Goal: Task Accomplishment & Management: Complete application form

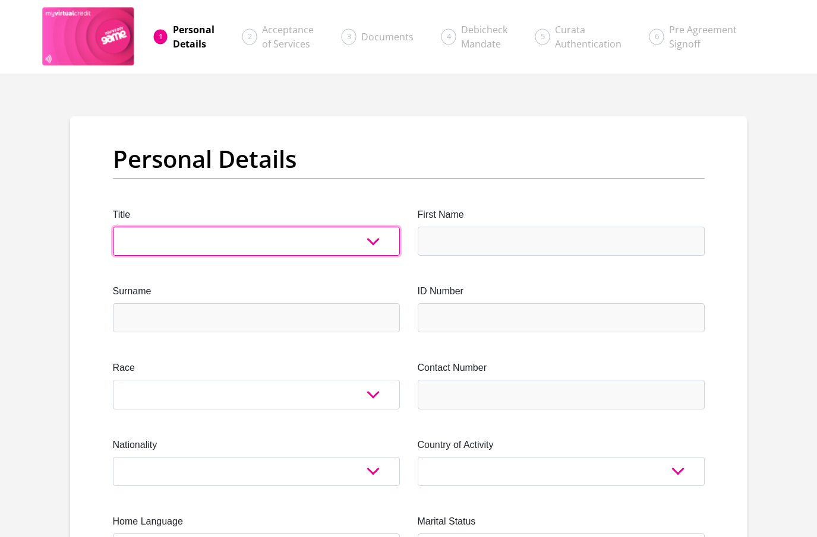
click at [271, 235] on select "Mr Ms Mrs Dr [PERSON_NAME]" at bounding box center [256, 241] width 287 height 29
select select "Ms"
click at [113, 227] on select "Mr Ms Mrs Dr [PERSON_NAME]" at bounding box center [256, 241] width 287 height 29
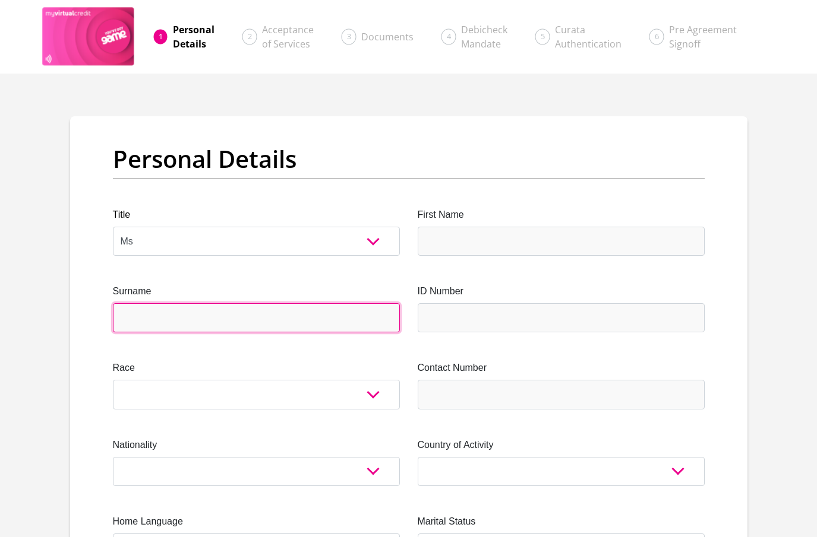
click at [221, 318] on input "Surname" at bounding box center [256, 317] width 287 height 29
type input "dludlu"
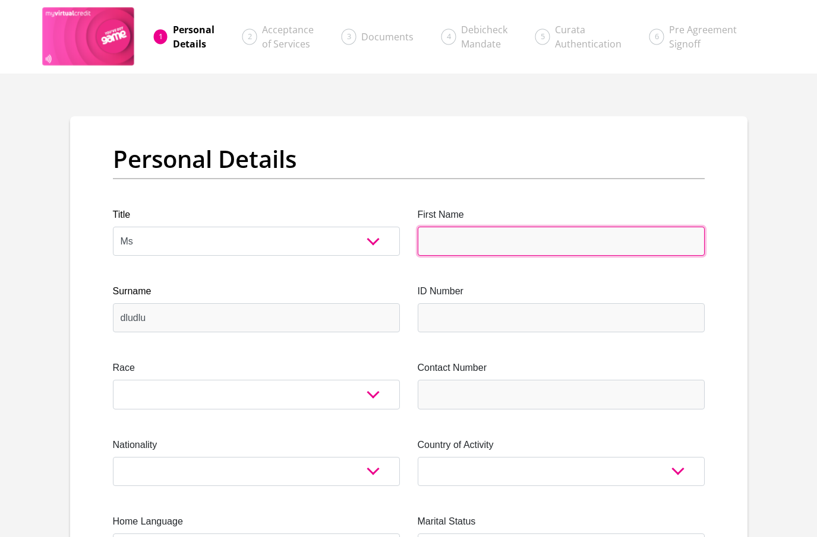
click at [529, 242] on input "First Name" at bounding box center [560, 241] width 287 height 29
type input "KHANYISILE"
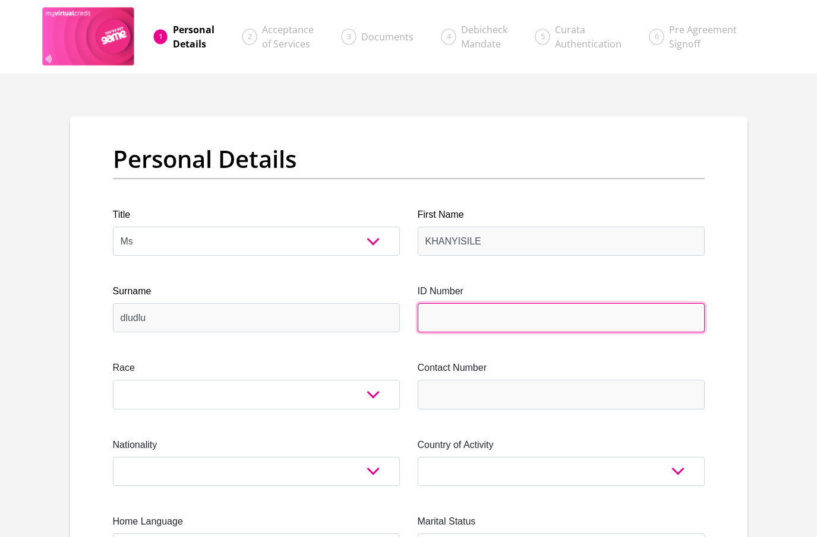
click at [480, 319] on input "ID Number" at bounding box center [560, 317] width 287 height 29
type input "8902180898081"
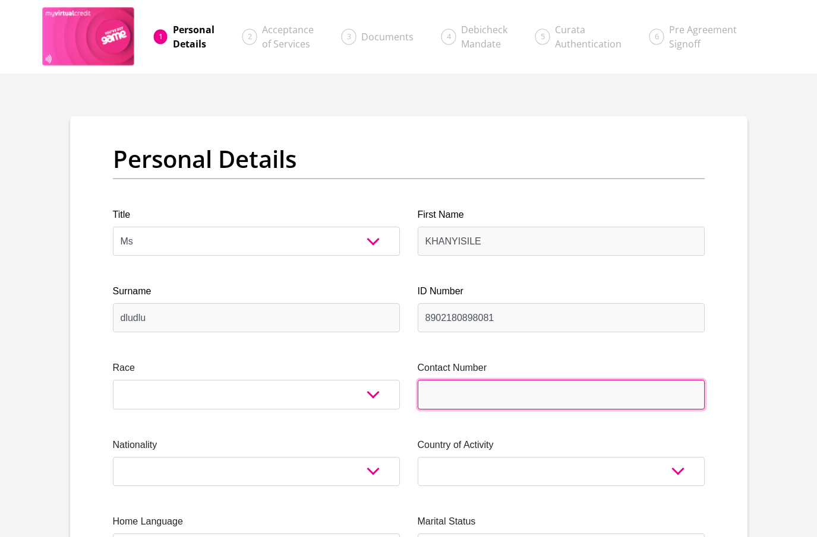
click at [472, 386] on input "Contact Number" at bounding box center [560, 394] width 287 height 29
type input "0729638212"
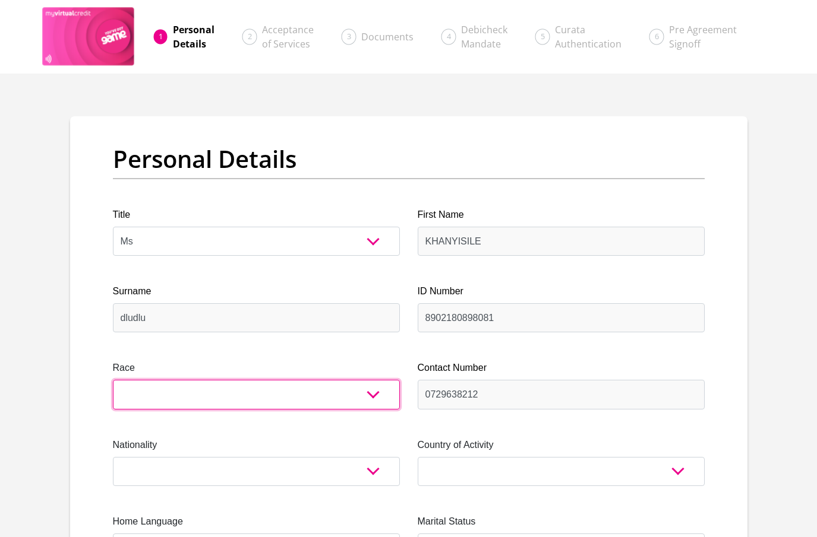
click at [171, 400] on select "Black Coloured Indian White Other" at bounding box center [256, 394] width 287 height 29
select select "1"
click at [113, 380] on select "Black Coloured Indian White Other" at bounding box center [256, 394] width 287 height 29
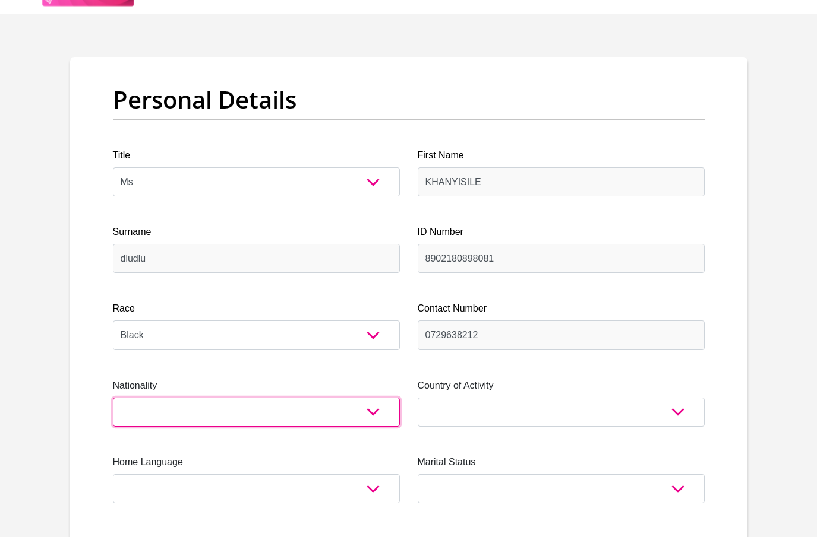
click at [186, 420] on select "[GEOGRAPHIC_DATA] [GEOGRAPHIC_DATA] [GEOGRAPHIC_DATA] [GEOGRAPHIC_DATA] [GEOGRA…" at bounding box center [256, 412] width 287 height 29
select select "ZAF"
click at [113, 398] on select "[GEOGRAPHIC_DATA] [GEOGRAPHIC_DATA] [GEOGRAPHIC_DATA] [GEOGRAPHIC_DATA] [GEOGRA…" at bounding box center [256, 412] width 287 height 29
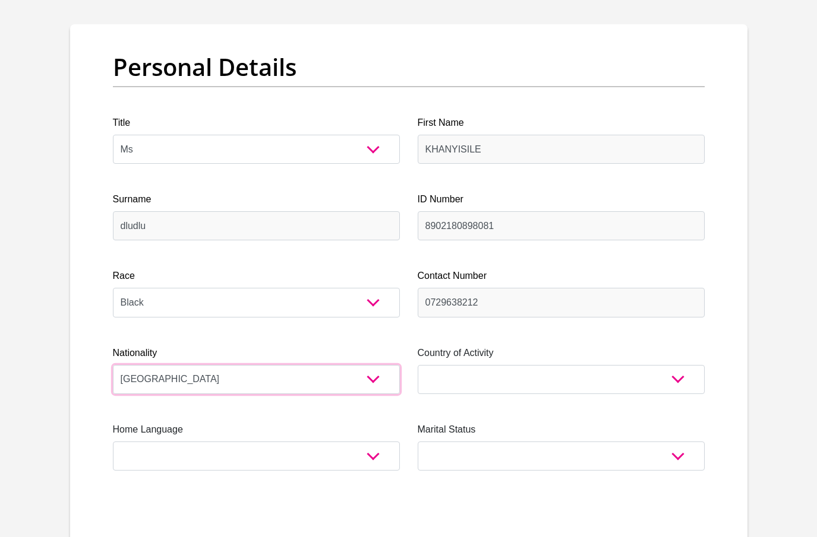
scroll to position [119, 0]
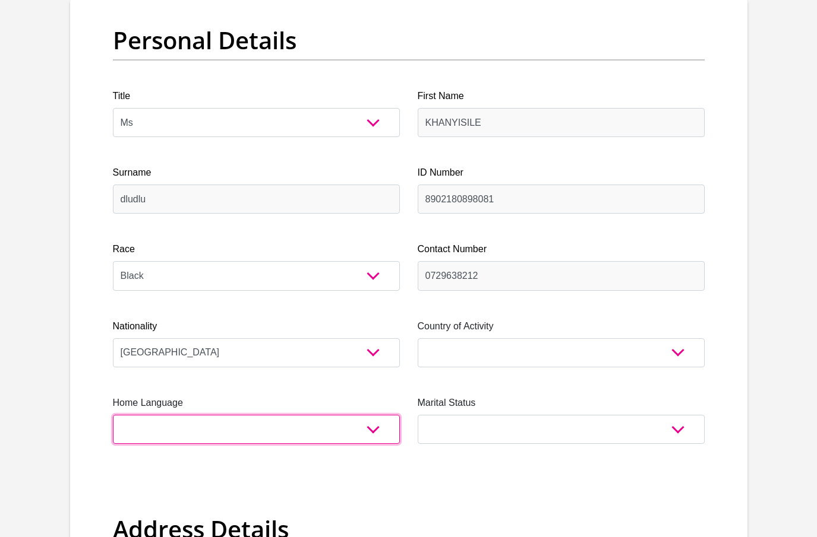
click at [160, 433] on select "Afrikaans English Sepedi South Ndebele Southern Sotho Swati Tsonga Tswana Venda…" at bounding box center [256, 429] width 287 height 29
select select "[DATE]"
click at [113, 415] on select "Afrikaans English Sepedi South Ndebele Southern Sotho Swati Tsonga Tswana Venda…" at bounding box center [256, 429] width 287 height 29
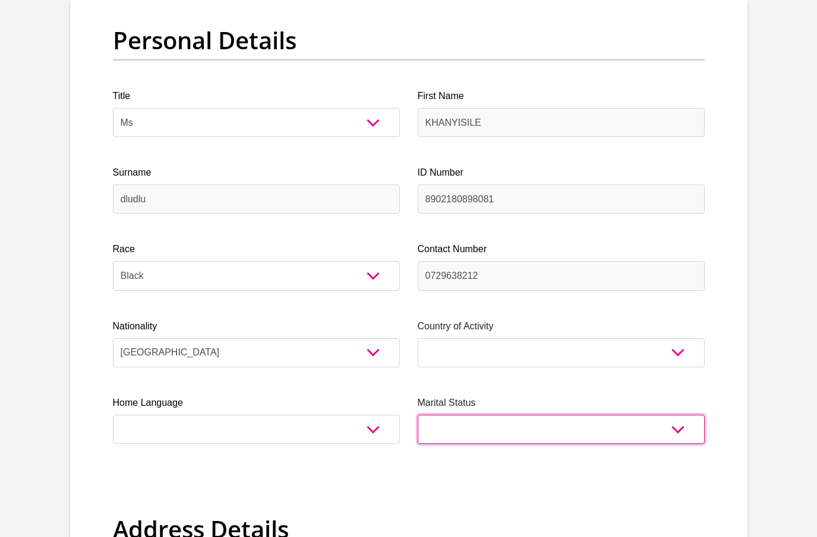
click at [486, 422] on select "Married ANC Single Divorced Widowed Married COP or Customary Law" at bounding box center [560, 429] width 287 height 29
select select "5"
click at [417, 415] on select "Married ANC Single Divorced Widowed Married COP or Customary Law" at bounding box center [560, 429] width 287 height 29
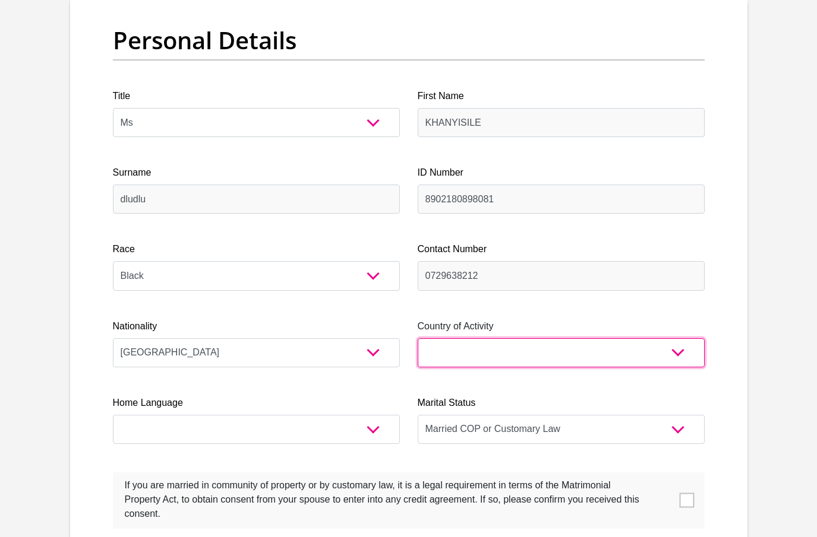
click at [508, 356] on select "[GEOGRAPHIC_DATA] [GEOGRAPHIC_DATA] [GEOGRAPHIC_DATA] [GEOGRAPHIC_DATA] [GEOGRA…" at bounding box center [560, 352] width 287 height 29
select select "ZAF"
click at [417, 338] on select "[GEOGRAPHIC_DATA] [GEOGRAPHIC_DATA] [GEOGRAPHIC_DATA] [GEOGRAPHIC_DATA] [GEOGRA…" at bounding box center [560, 352] width 287 height 29
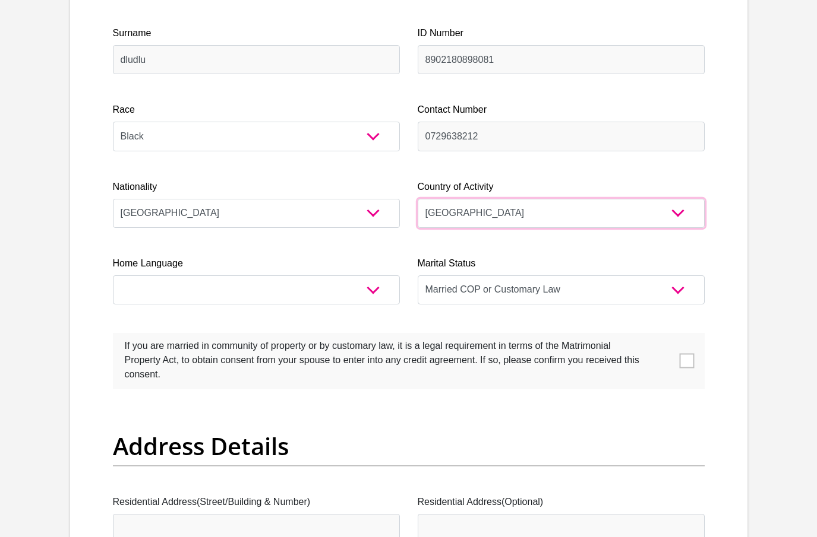
scroll to position [238, 0]
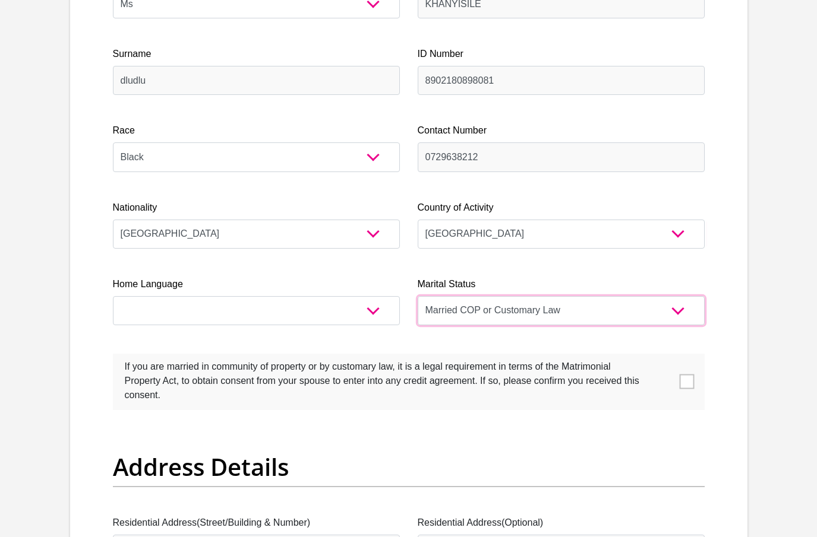
click at [676, 307] on select "Married ANC Single Divorced Widowed Married COP or Customary Law" at bounding box center [560, 310] width 287 height 29
select select "2"
click at [417, 296] on select "Married ANC Single Divorced Widowed Married COP or Customary Law" at bounding box center [560, 310] width 287 height 29
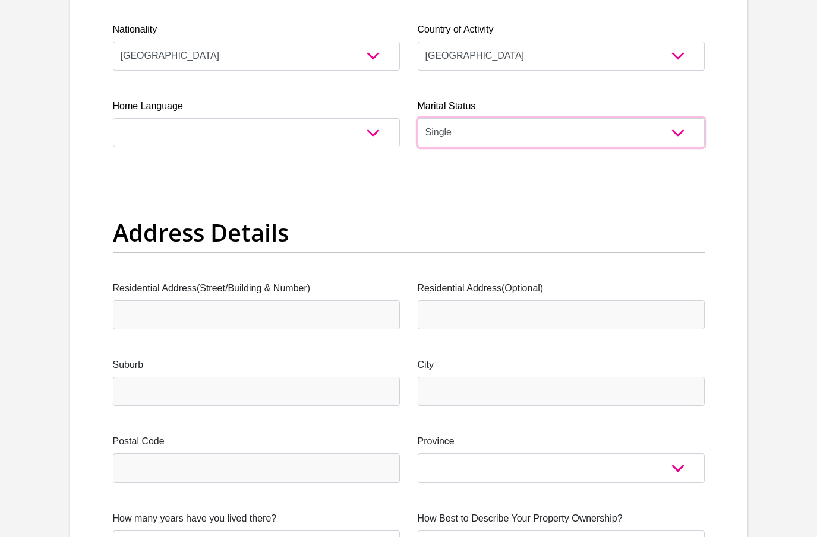
scroll to position [475, 0]
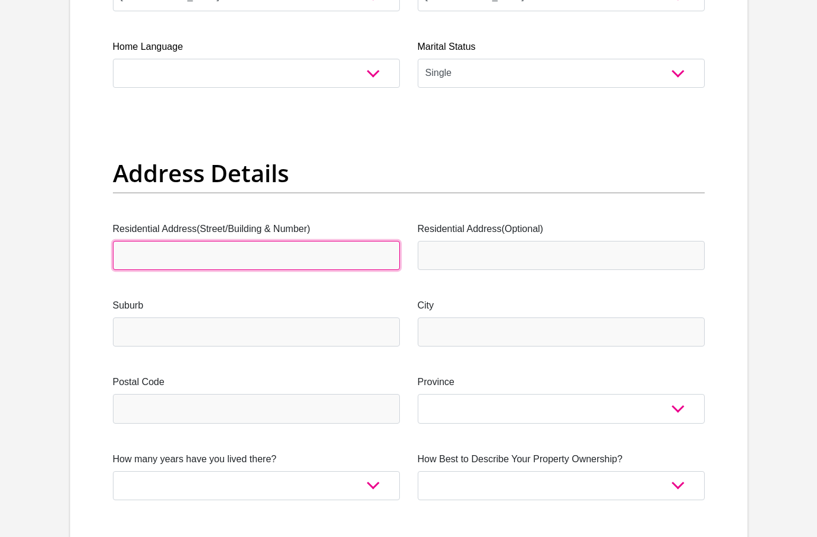
click at [242, 256] on input "Residential Address(Street/Building & Number)" at bounding box center [256, 255] width 287 height 29
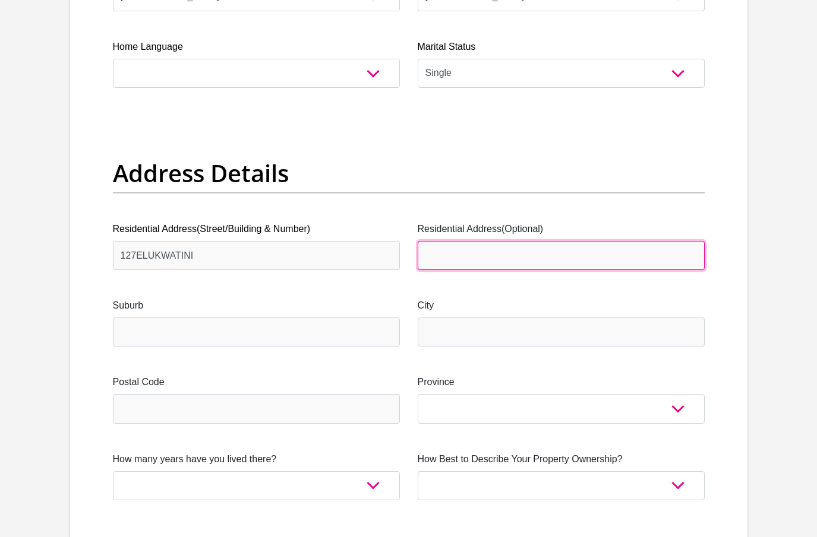
click at [497, 260] on input "Residential Address(Optional)" at bounding box center [560, 255] width 287 height 29
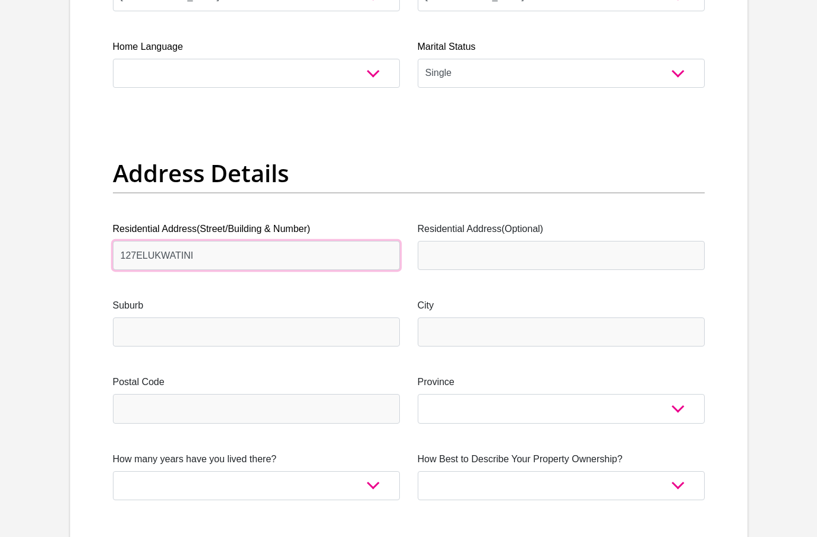
click at [135, 257] on input "127ELUKWATINI" at bounding box center [256, 255] width 287 height 29
type input "127 ELUKWATINI"
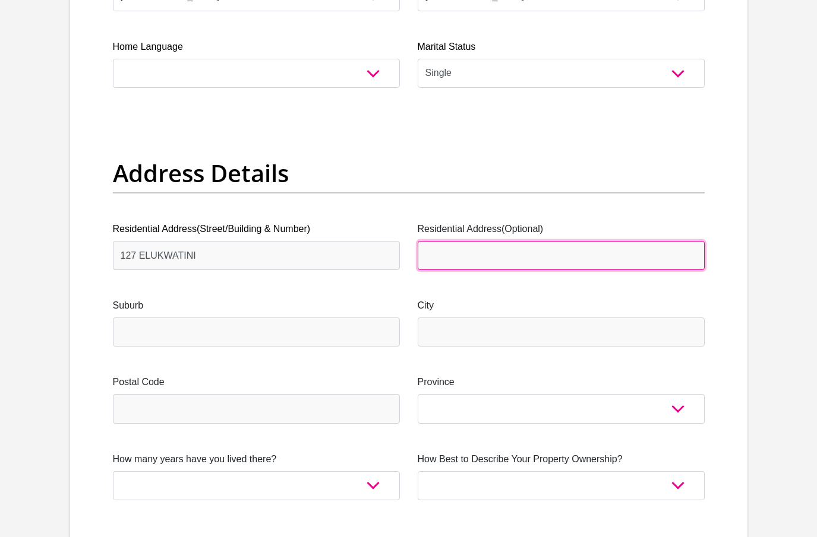
click at [459, 253] on input "Residential Address(Optional)" at bounding box center [560, 255] width 287 height 29
type input "127 ELUKWATINI"
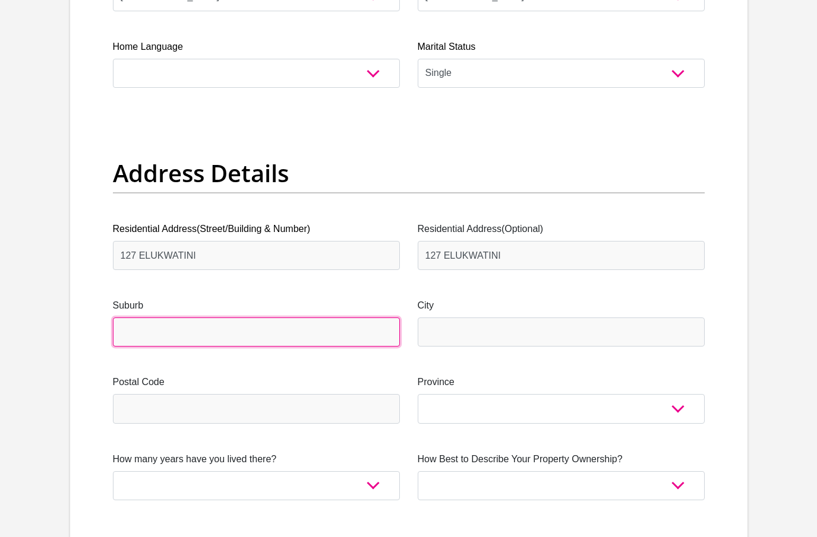
click at [198, 331] on input "Suburb" at bounding box center [256, 332] width 287 height 29
type input "ELUKWATINI"
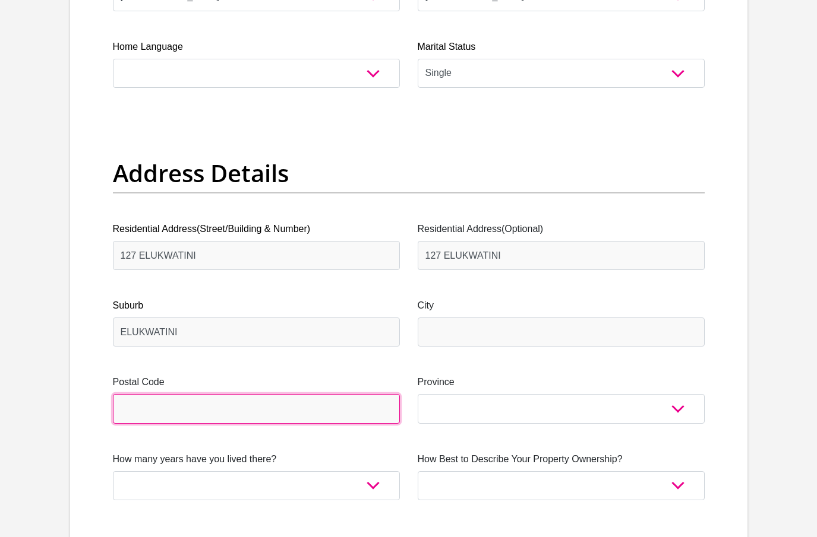
click at [194, 408] on input "Postal Code" at bounding box center [256, 408] width 287 height 29
type input "5416"
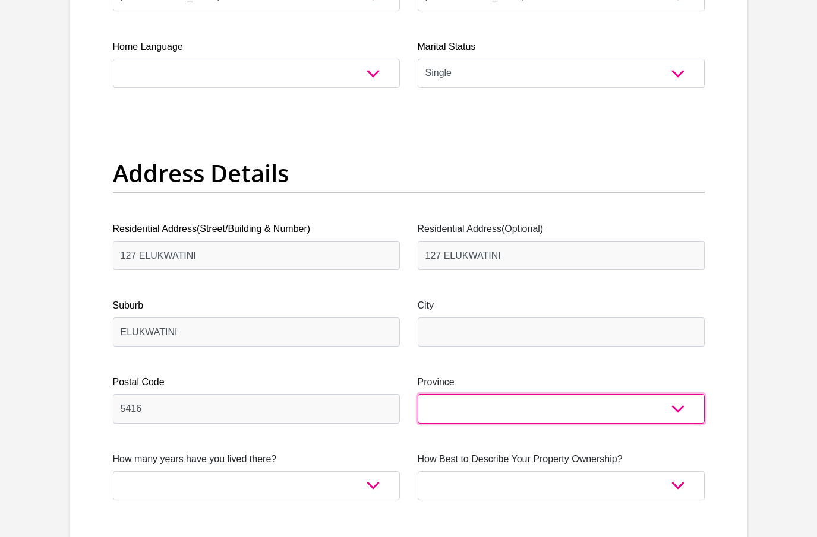
click at [463, 408] on select "Eastern Cape Free State [GEOGRAPHIC_DATA] [GEOGRAPHIC_DATA][DATE] [GEOGRAPHIC_D…" at bounding box center [560, 408] width 287 height 29
select select "[GEOGRAPHIC_DATA]"
click at [417, 394] on select "Eastern Cape Free State [GEOGRAPHIC_DATA] [GEOGRAPHIC_DATA][DATE] [GEOGRAPHIC_D…" at bounding box center [560, 408] width 287 height 29
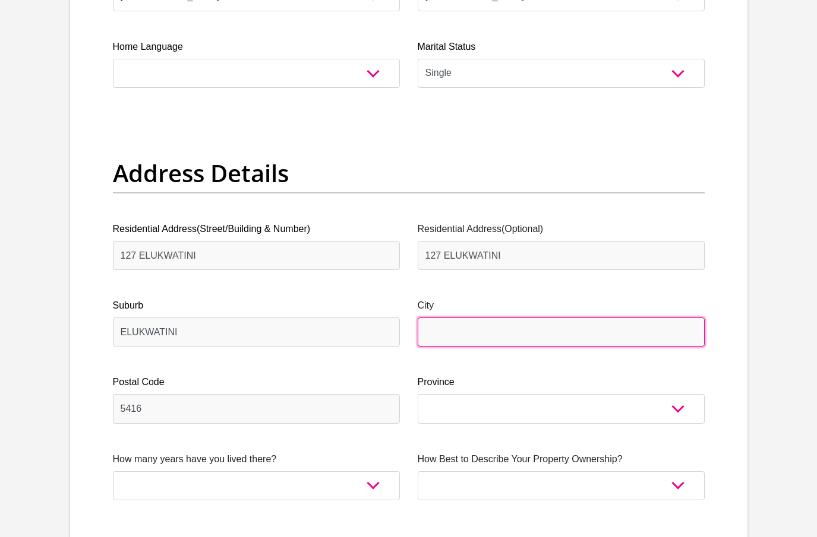
click at [491, 339] on input "City" at bounding box center [560, 332] width 287 height 29
type input "NHLAZATSHE"
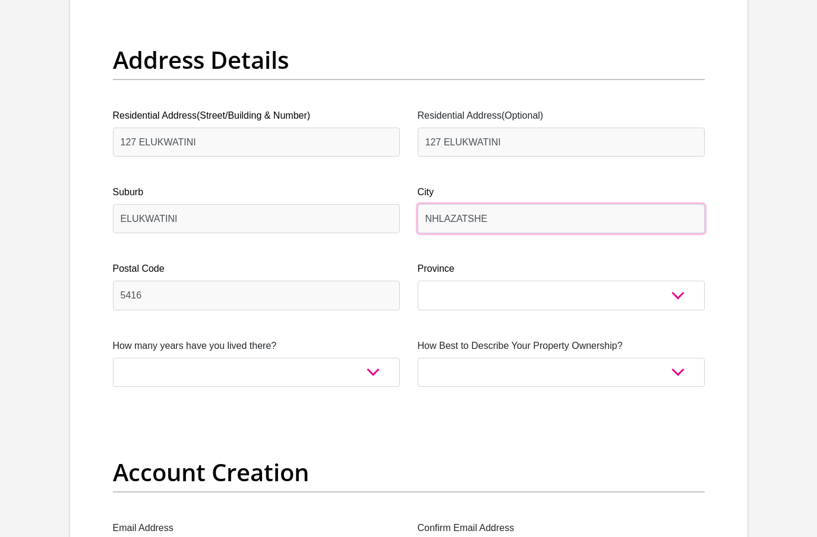
scroll to position [594, 0]
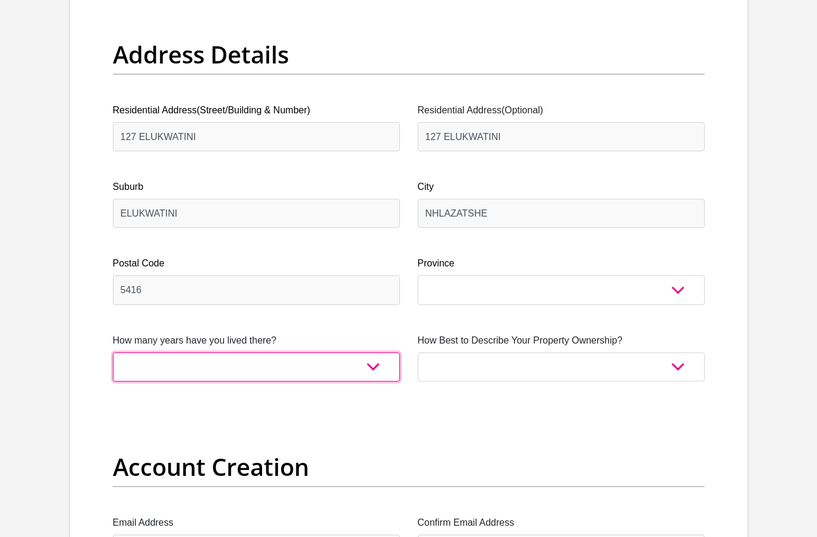
click at [236, 361] on select "less than 1 year 1-3 years 3-5 years 5+ years" at bounding box center [256, 367] width 287 height 29
select select "5"
click at [113, 353] on select "less than 1 year 1-3 years 3-5 years 5+ years" at bounding box center [256, 367] width 287 height 29
click at [369, 365] on select "less than 1 year 1-3 years 3-5 years 5+ years" at bounding box center [256, 367] width 287 height 29
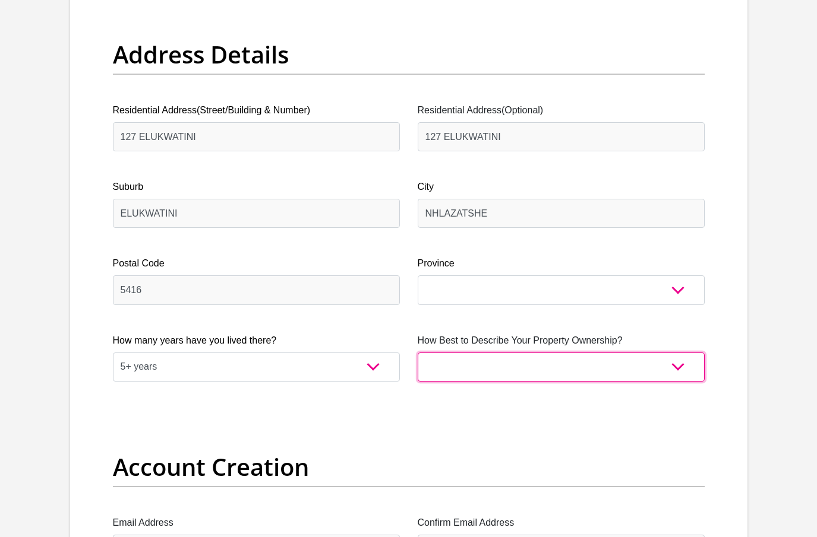
click at [675, 365] on select "Owned Rented Family Owned Company Dwelling" at bounding box center [560, 367] width 287 height 29
select select "Owned"
click at [417, 353] on select "Owned Rented Family Owned Company Dwelling" at bounding box center [560, 367] width 287 height 29
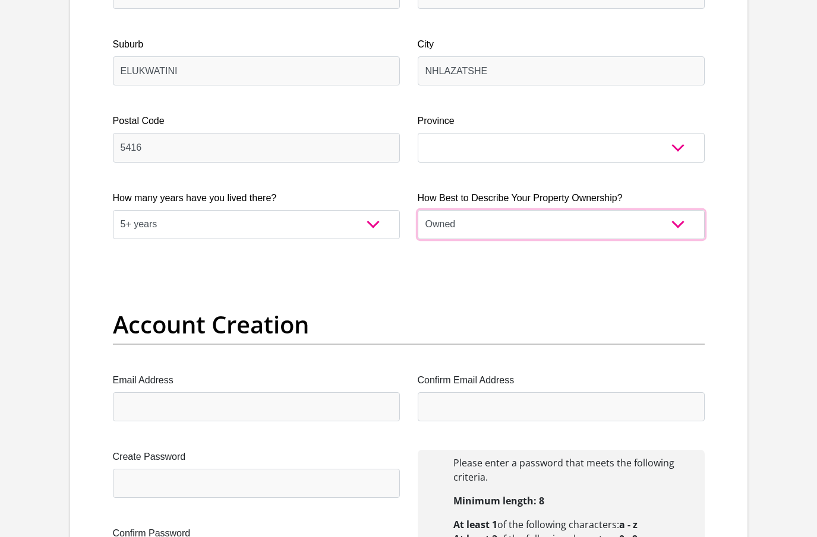
scroll to position [772, 0]
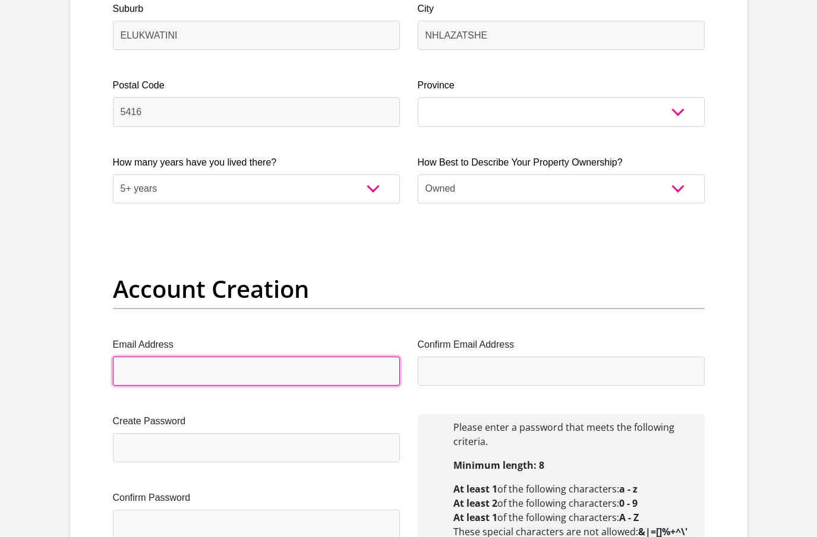
click at [166, 382] on input "Email Address" at bounding box center [256, 371] width 287 height 29
type input "[EMAIL_ADDRESS][DOMAIN_NAME]"
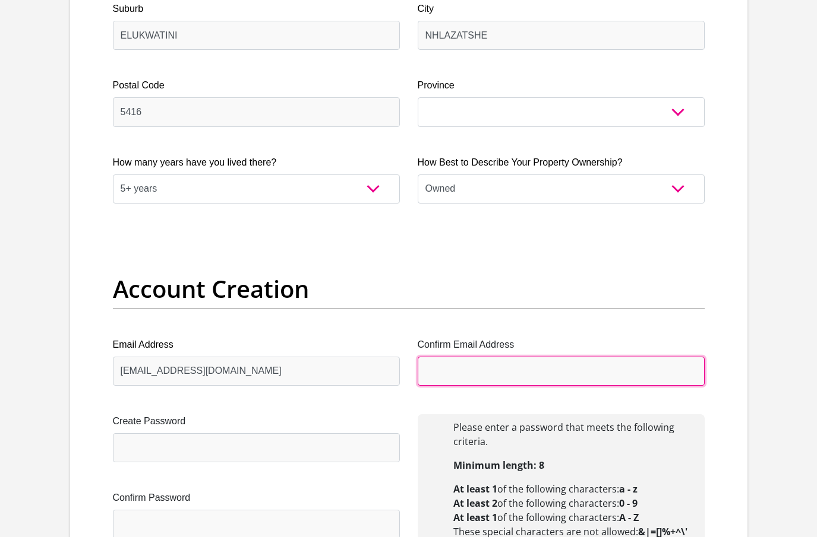
click at [499, 370] on input "Confirm Email Address" at bounding box center [560, 371] width 287 height 29
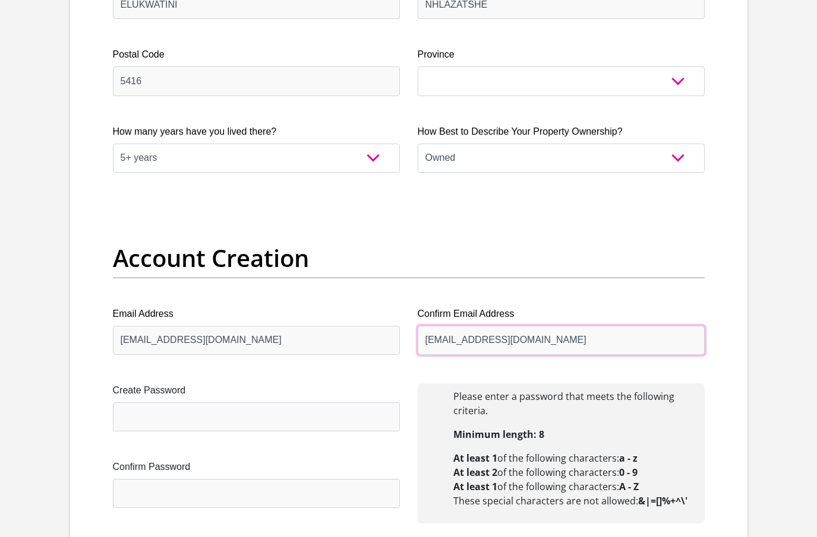
scroll to position [831, 0]
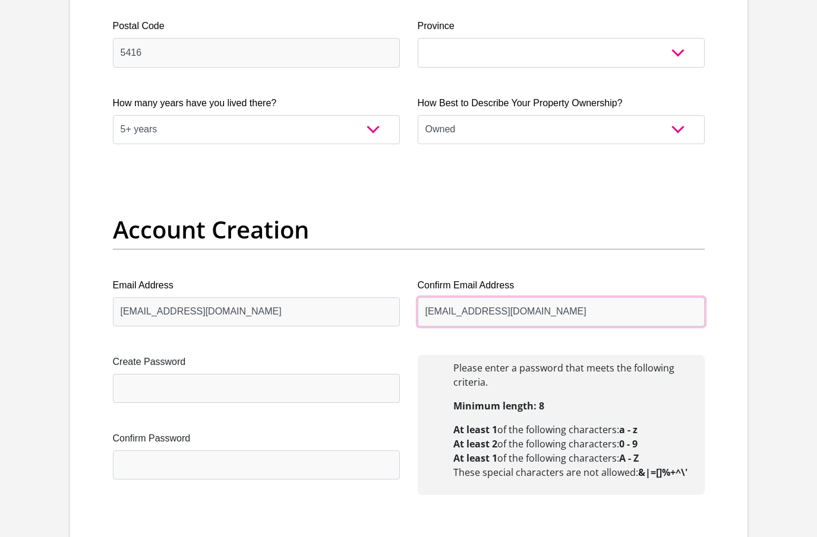
type input "[EMAIL_ADDRESS][DOMAIN_NAME]"
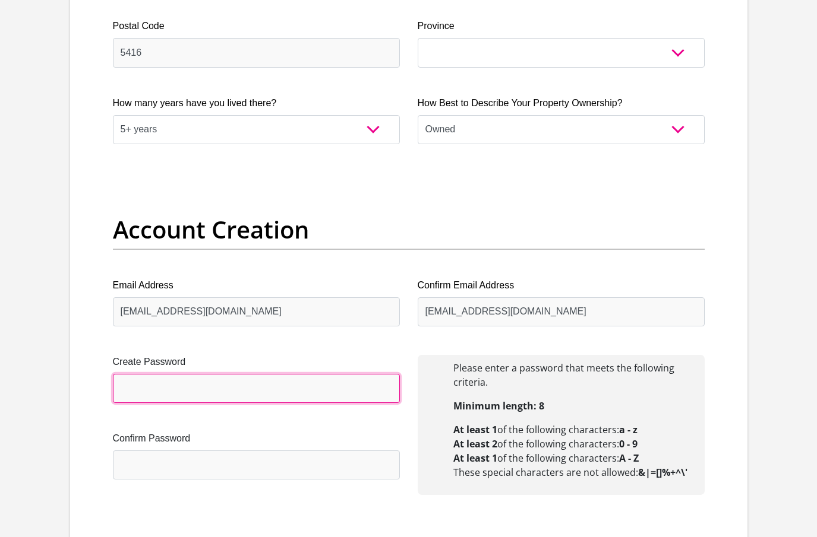
click at [217, 393] on input "Create Password" at bounding box center [256, 388] width 287 height 29
type input "ntOKOzo@2016"
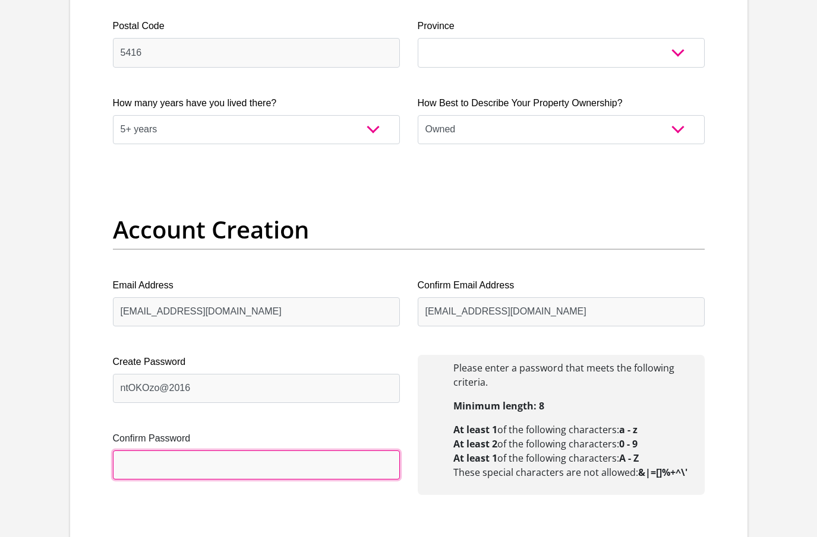
click at [154, 471] on input "Confirm Password" at bounding box center [256, 465] width 287 height 29
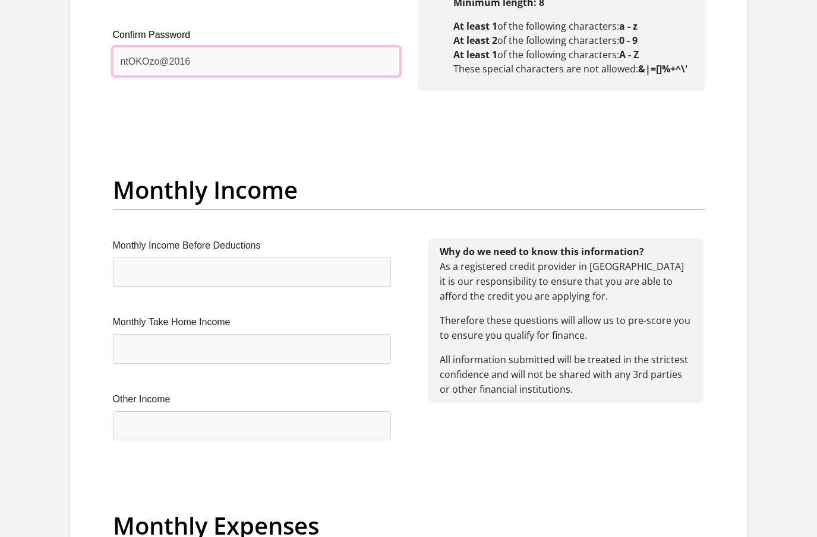
scroll to position [1247, 0]
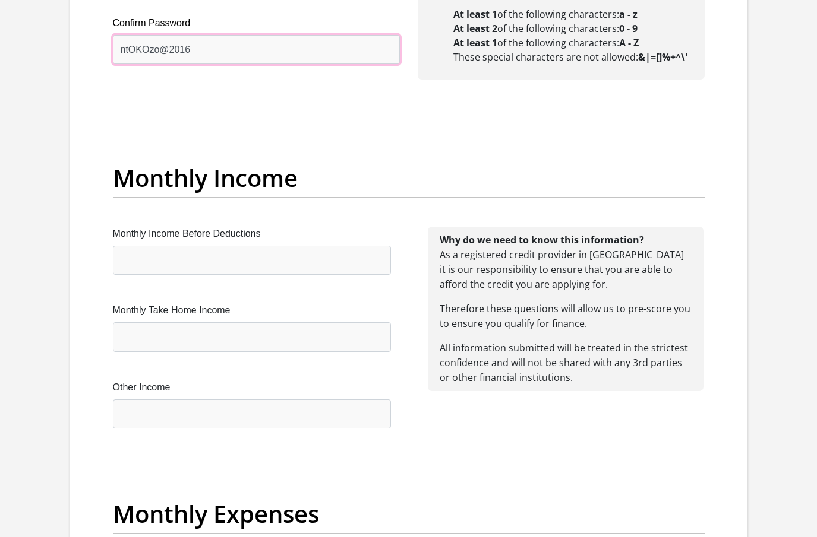
type input "ntOKOzo@2016"
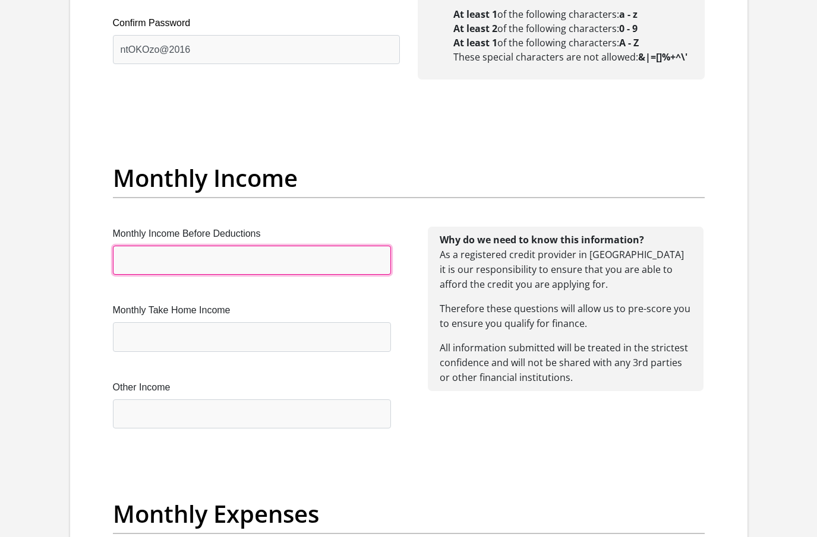
click at [266, 260] on input "Monthly Income Before Deductions" at bounding box center [252, 260] width 278 height 29
type input "11580"
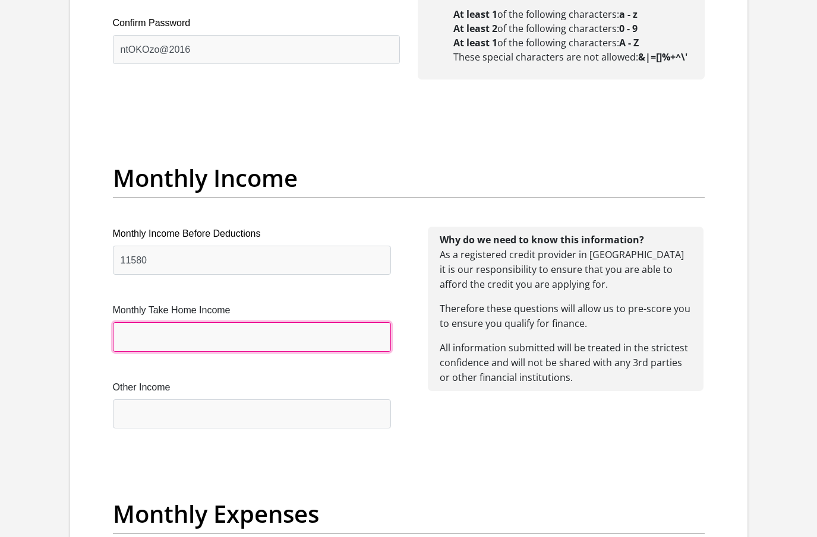
click at [202, 334] on input "Monthly Take Home Income" at bounding box center [252, 336] width 278 height 29
type input "6200"
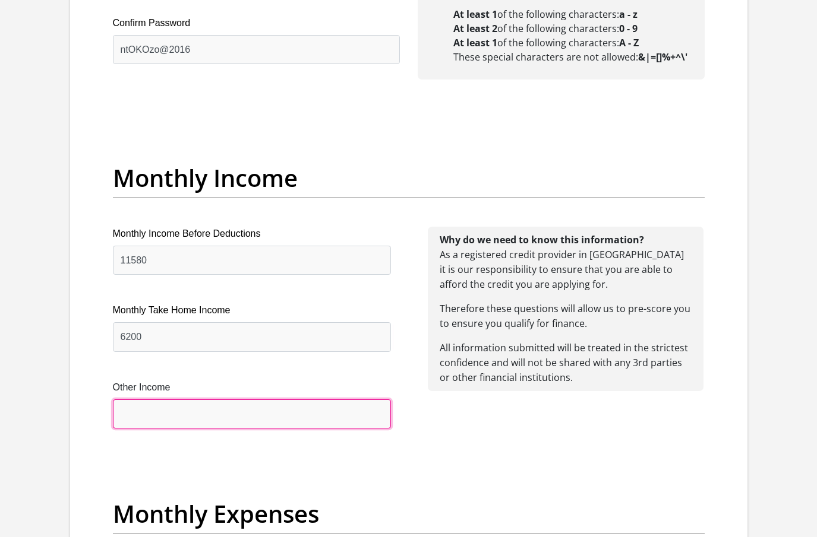
click at [128, 420] on input "Other Income" at bounding box center [252, 414] width 278 height 29
click at [146, 413] on input "Other Income" at bounding box center [252, 414] width 278 height 29
click at [180, 423] on input "Other Income" at bounding box center [252, 414] width 278 height 29
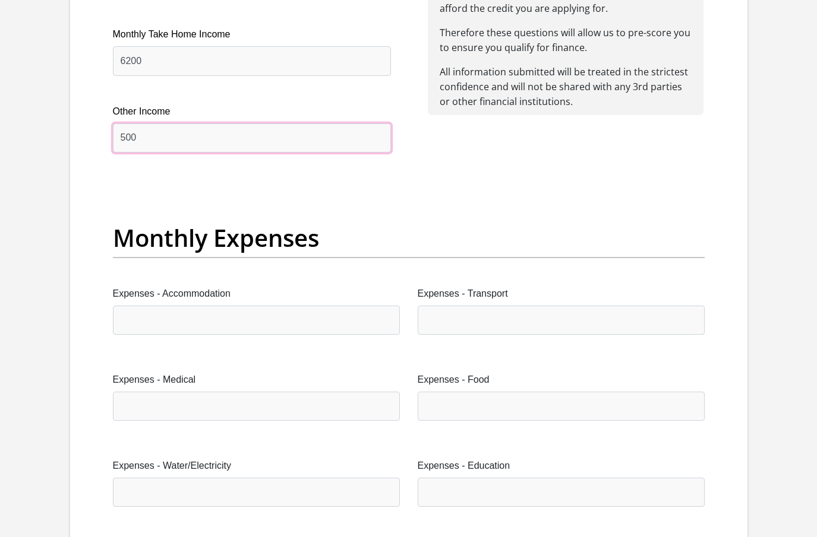
scroll to position [1544, 0]
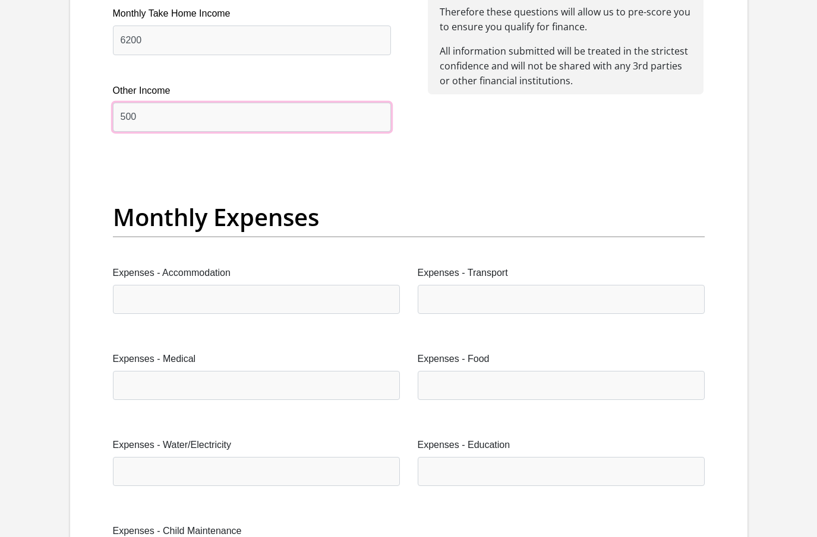
type input "500"
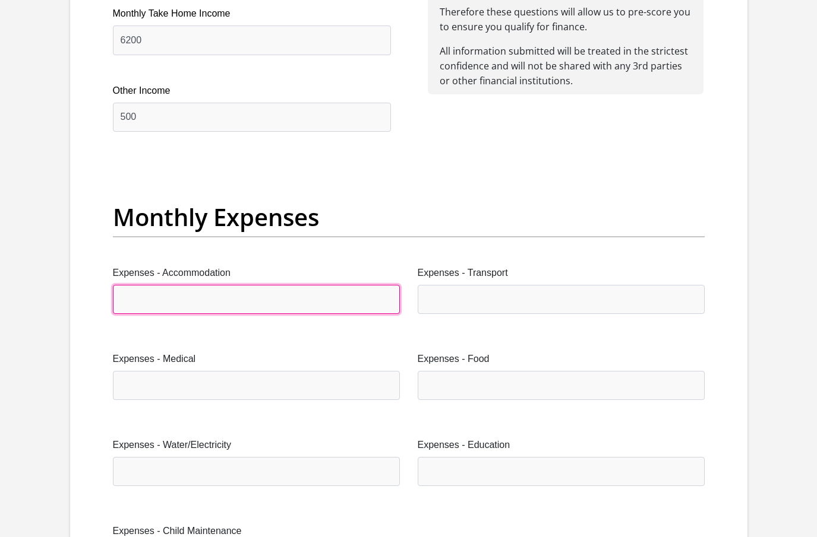
click at [252, 290] on input "Expenses - Accommodation" at bounding box center [256, 299] width 287 height 29
click at [350, 303] on input "Expenses - Accommodation" at bounding box center [256, 299] width 287 height 29
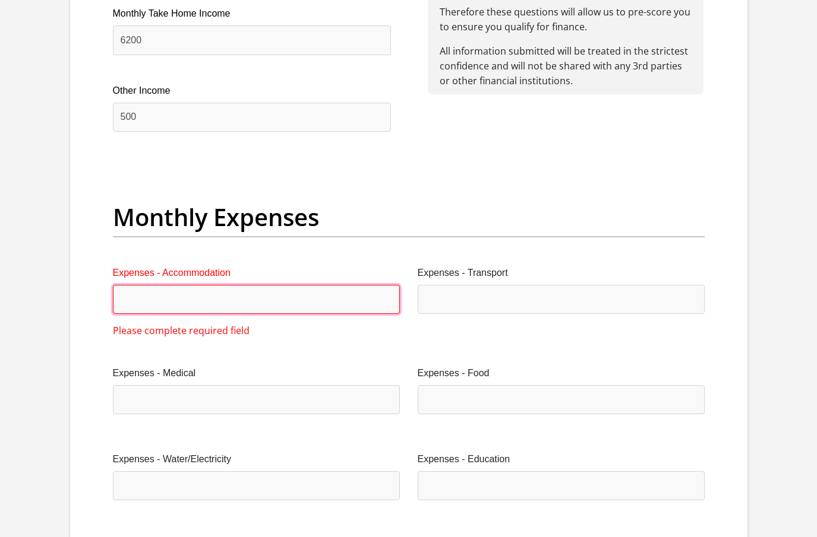
click at [313, 300] on input "Expenses - Accommodation" at bounding box center [256, 299] width 287 height 29
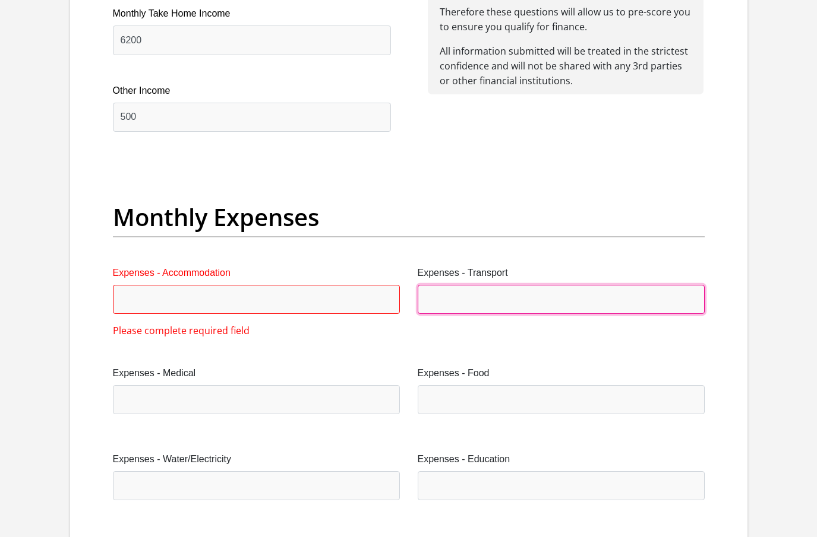
click at [473, 308] on input "Expenses - Transport" at bounding box center [560, 299] width 287 height 29
type input "500"
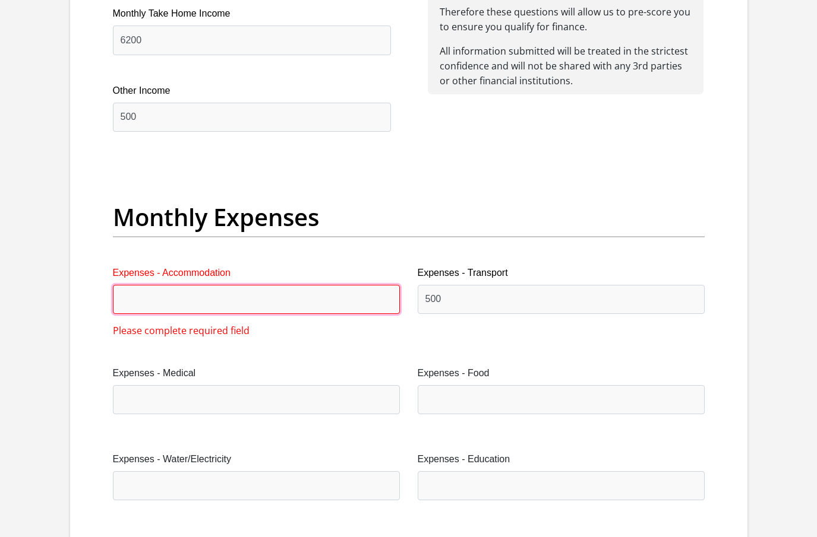
click at [153, 302] on input "Expenses - Accommodation" at bounding box center [256, 299] width 287 height 29
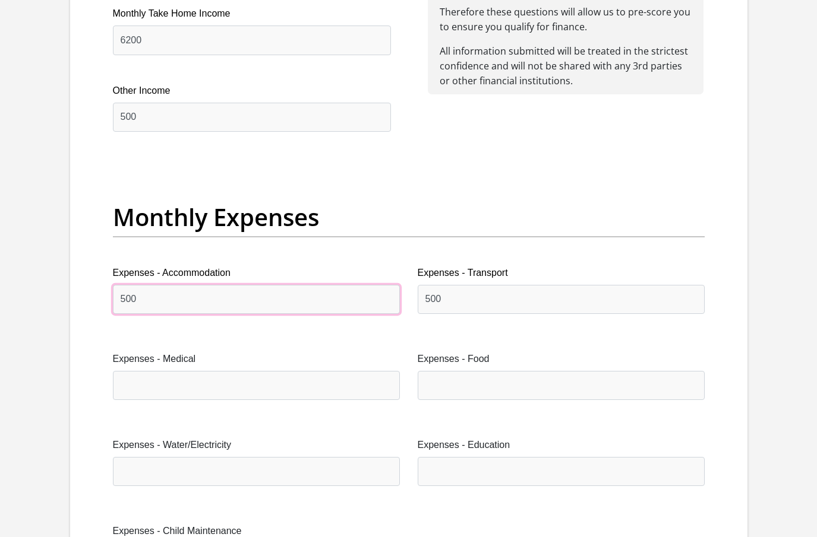
type input "500"
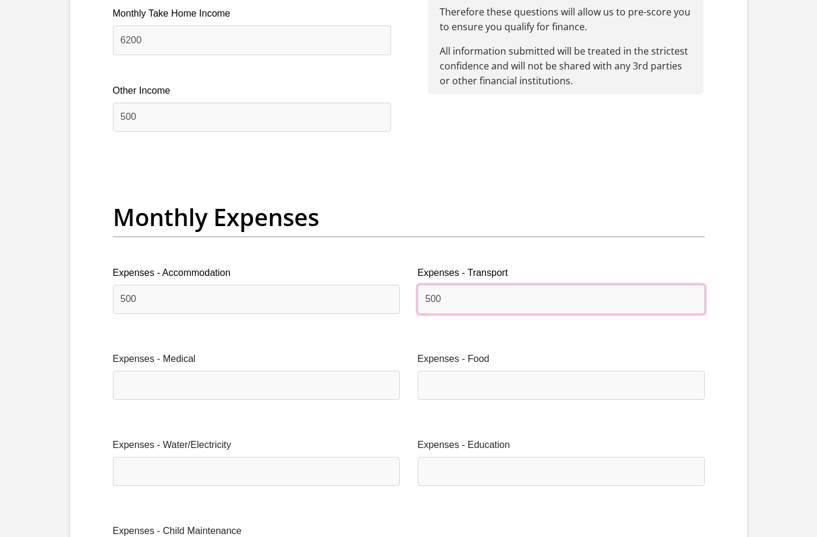
click at [457, 301] on input "500" at bounding box center [560, 299] width 287 height 29
type input "5"
type input "350"
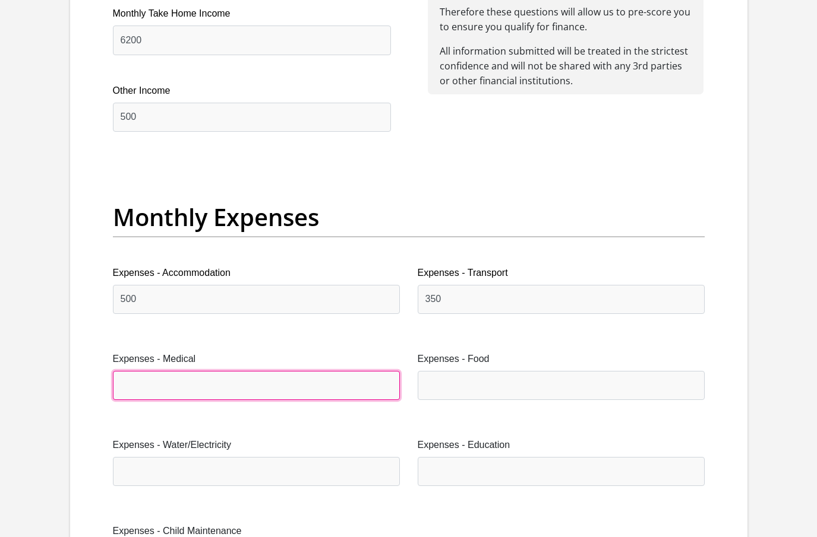
click at [191, 394] on input "Expenses - Medical" at bounding box center [256, 385] width 287 height 29
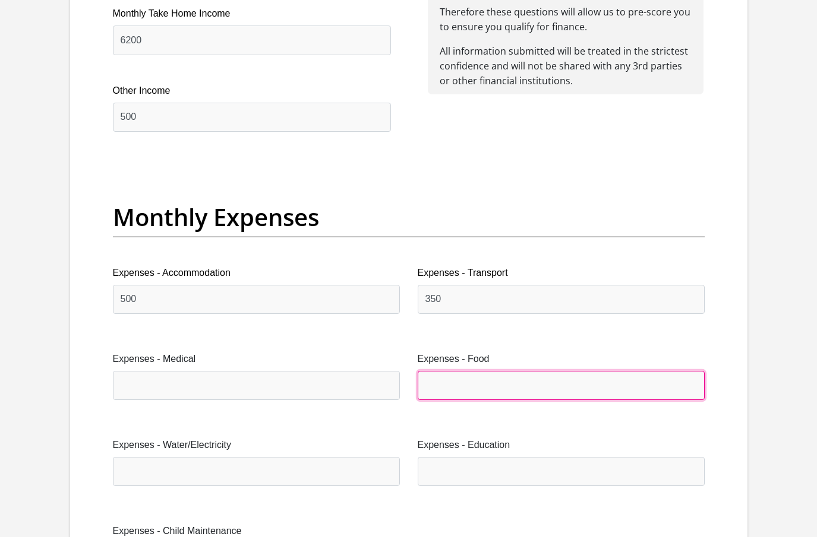
click at [448, 379] on input "Expenses - Food" at bounding box center [560, 385] width 287 height 29
type input "1500"
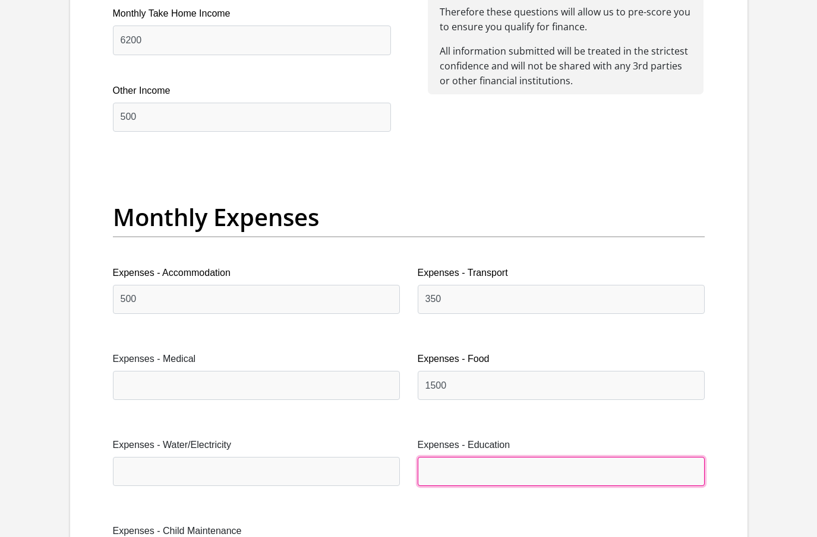
click at [462, 470] on input "Expenses - Education" at bounding box center [560, 471] width 287 height 29
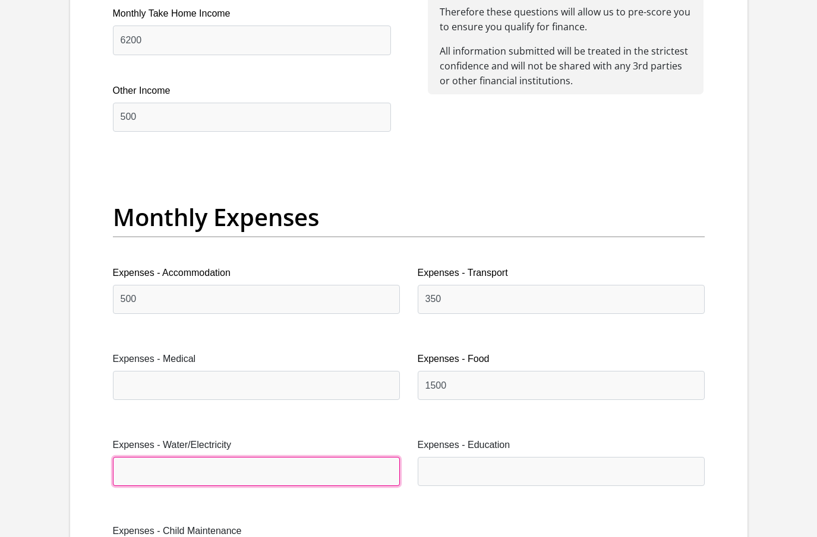
click at [306, 474] on input "Expenses - Water/Electricity" at bounding box center [256, 471] width 287 height 29
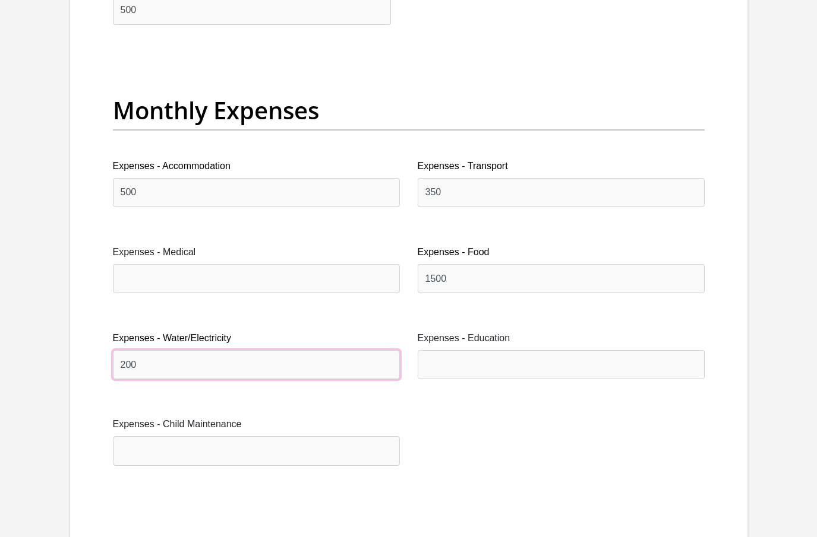
scroll to position [1722, 0]
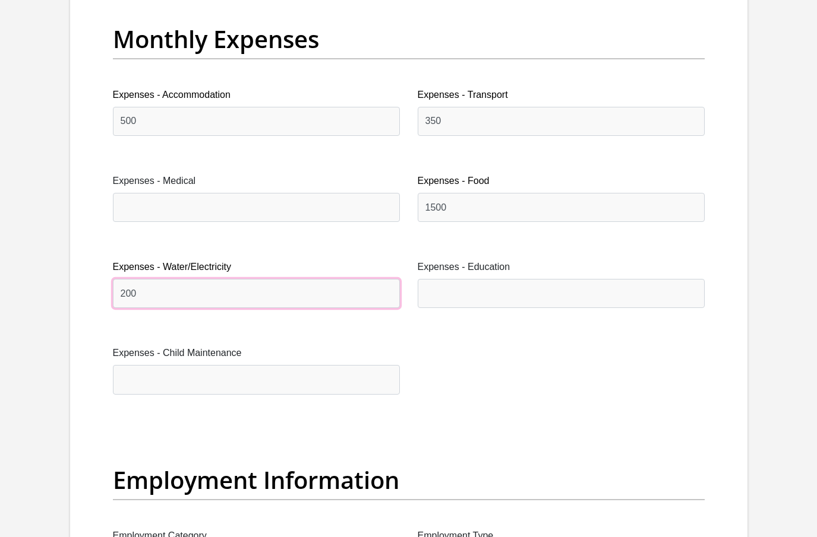
type input "200"
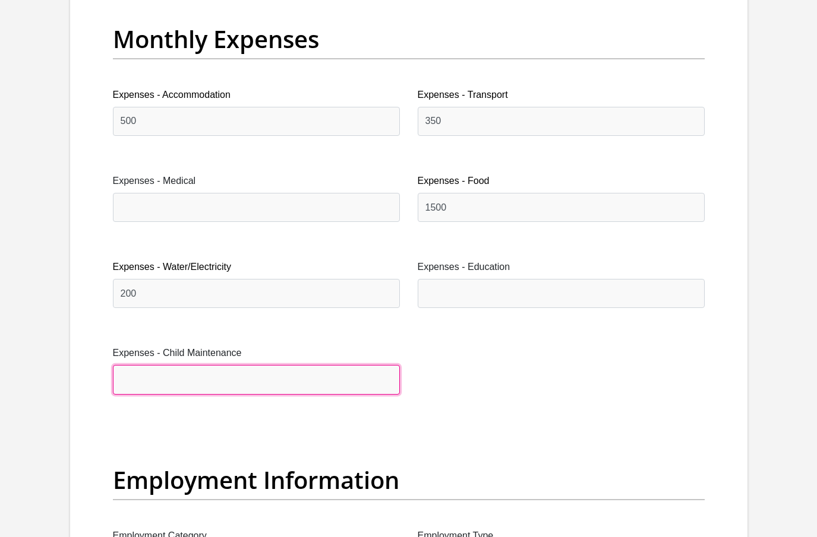
click at [287, 378] on input "Expenses - Child Maintenance" at bounding box center [256, 379] width 287 height 29
type input "1000"
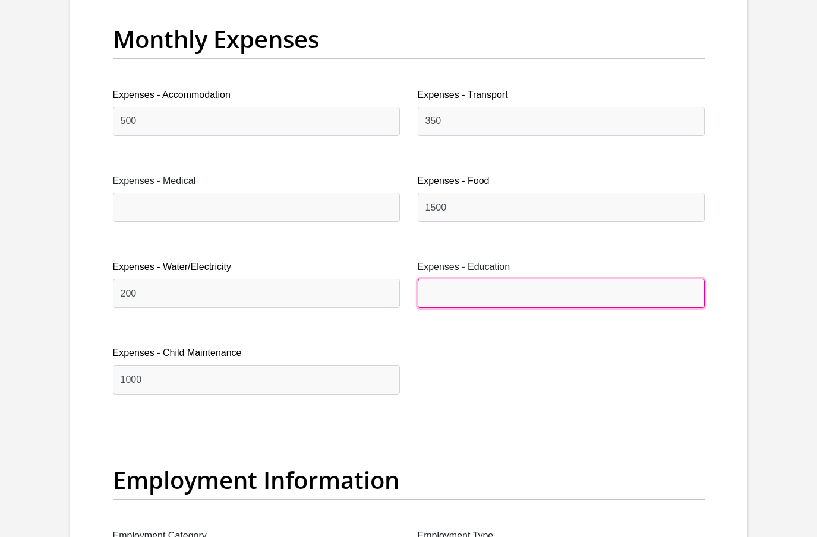
click at [494, 284] on input "Expenses - Education" at bounding box center [560, 293] width 287 height 29
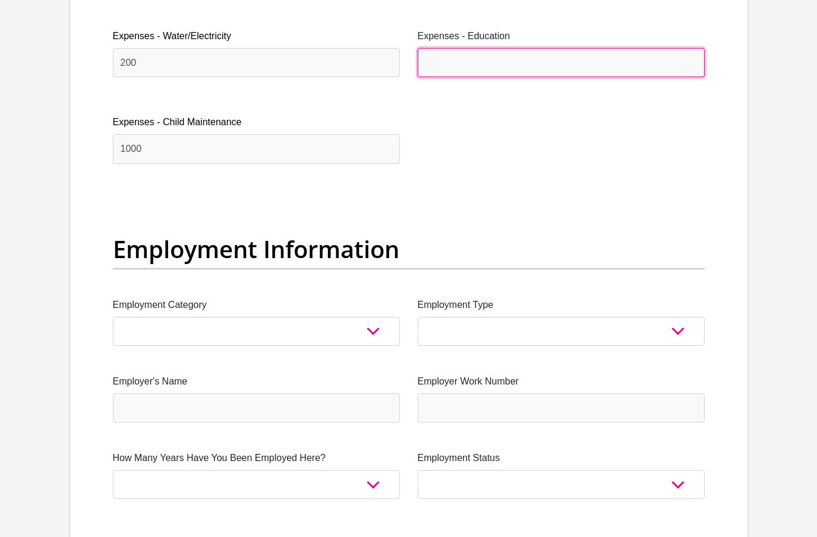
scroll to position [2078, 0]
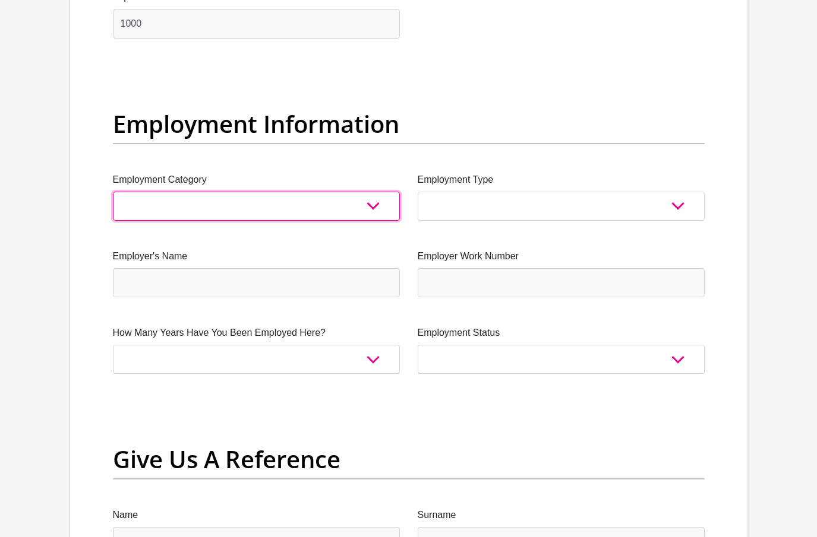
click at [377, 208] on select "AGRICULTURE ALCOHOL & TOBACCO CONSTRUCTION MATERIALS METALLURGY EQUIPMENT FOR R…" at bounding box center [256, 206] width 287 height 29
select select "14"
click at [113, 192] on select "AGRICULTURE ALCOHOL & TOBACCO CONSTRUCTION MATERIALS METALLURGY EQUIPMENT FOR R…" at bounding box center [256, 206] width 287 height 29
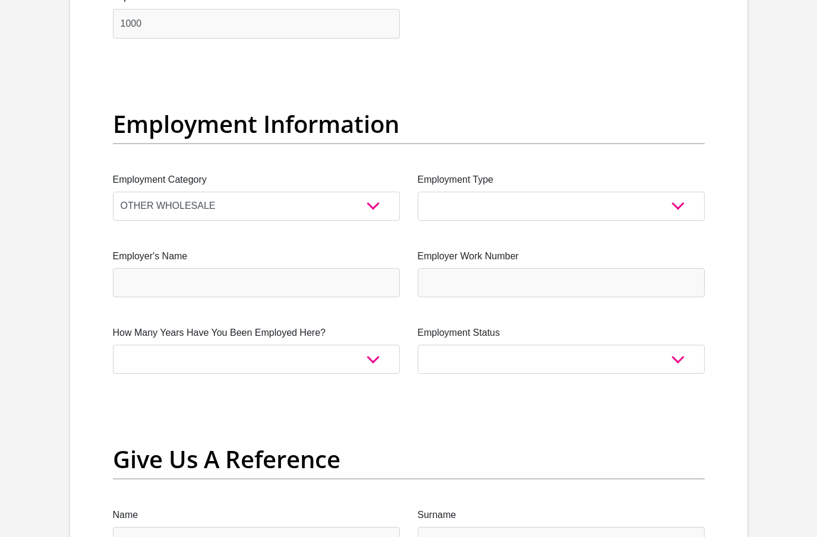
click at [164, 381] on div "Title Mr Ms Mrs Dr [PERSON_NAME] First Name KHANYISILE Surname dludlu ID Number…" at bounding box center [408, 68] width 609 height 3878
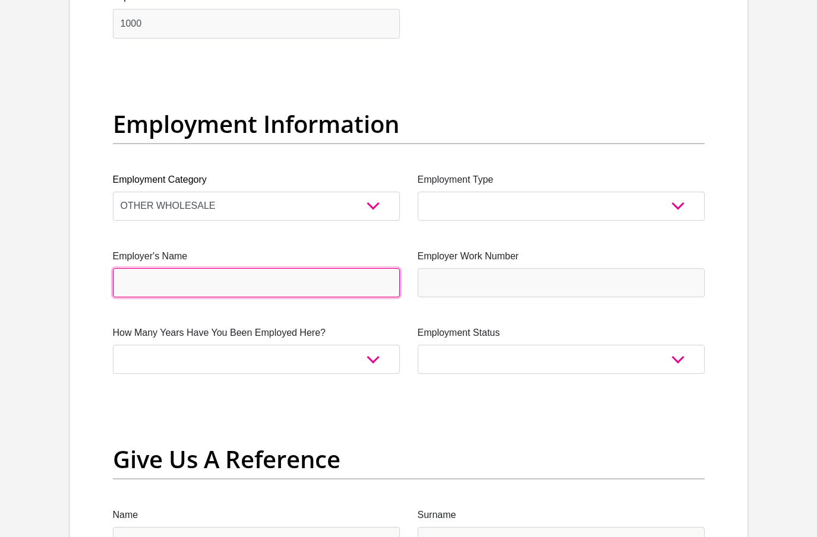
click at [202, 276] on input "Employer's Name" at bounding box center [256, 282] width 287 height 29
type input "MIDAS"
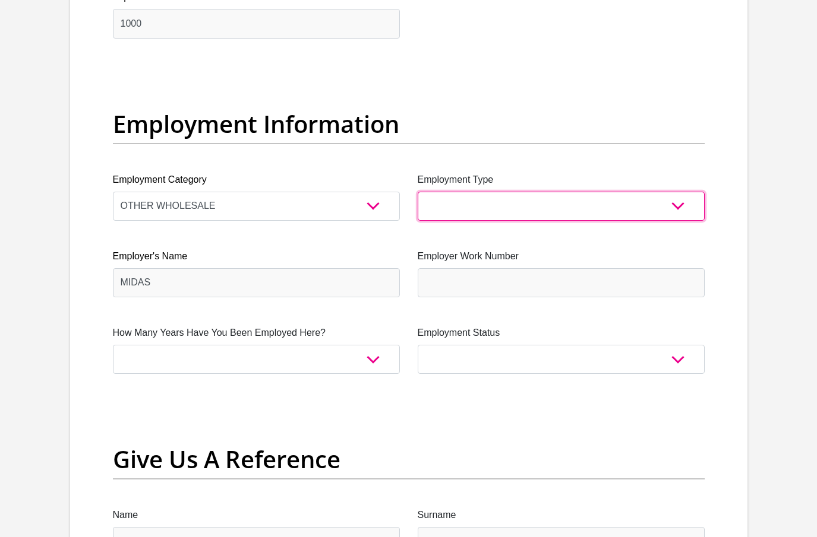
click at [476, 205] on select "College/Lecturer Craft Seller Creative Driver Executive Farmer Forces - Non Com…" at bounding box center [560, 206] width 287 height 29
select select "Sales"
click at [417, 192] on select "College/Lecturer Craft Seller Creative Driver Executive Farmer Forces - Non Com…" at bounding box center [560, 206] width 287 height 29
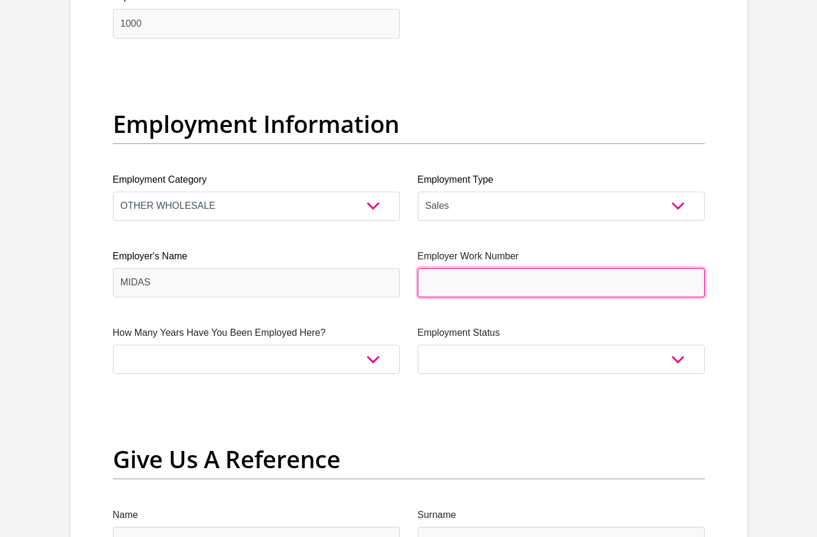
click at [468, 280] on input "Employer Work Number" at bounding box center [560, 282] width 287 height 29
type input "0171100334"
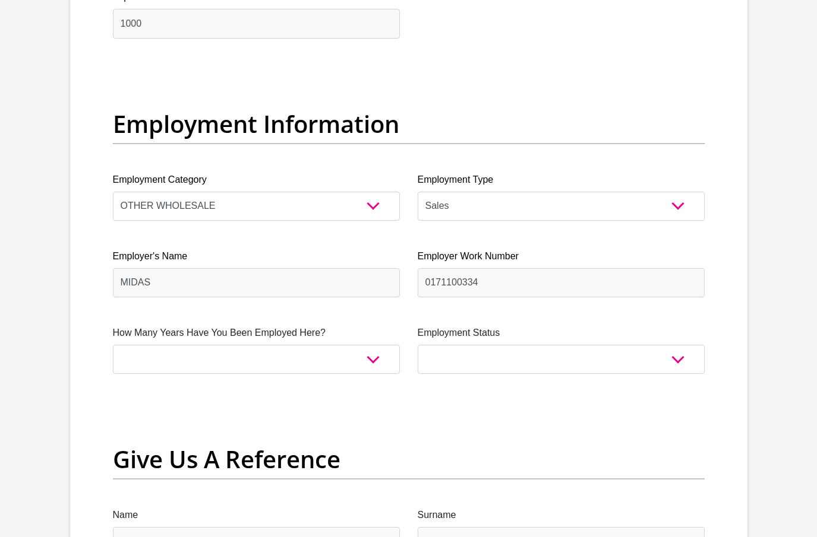
click at [465, 343] on div "Employment Status Permanent/Full-time Part-time/Casual [DEMOGRAPHIC_DATA] Worke…" at bounding box center [560, 350] width 287 height 48
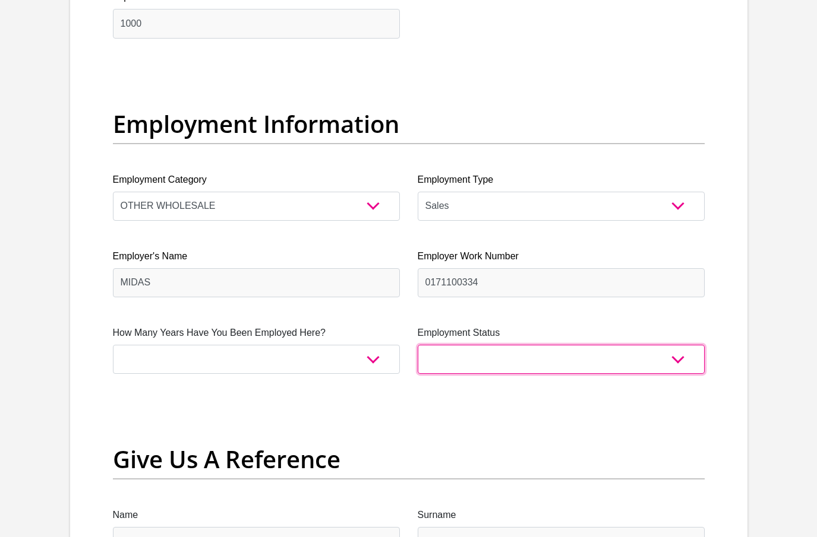
click at [676, 359] on select "Permanent/Full-time Part-time/Casual [DEMOGRAPHIC_DATA] Worker Self-Employed Ho…" at bounding box center [560, 359] width 287 height 29
select select "1"
click at [417, 345] on select "Permanent/Full-time Part-time/Casual [DEMOGRAPHIC_DATA] Worker Self-Employed Ho…" at bounding box center [560, 359] width 287 height 29
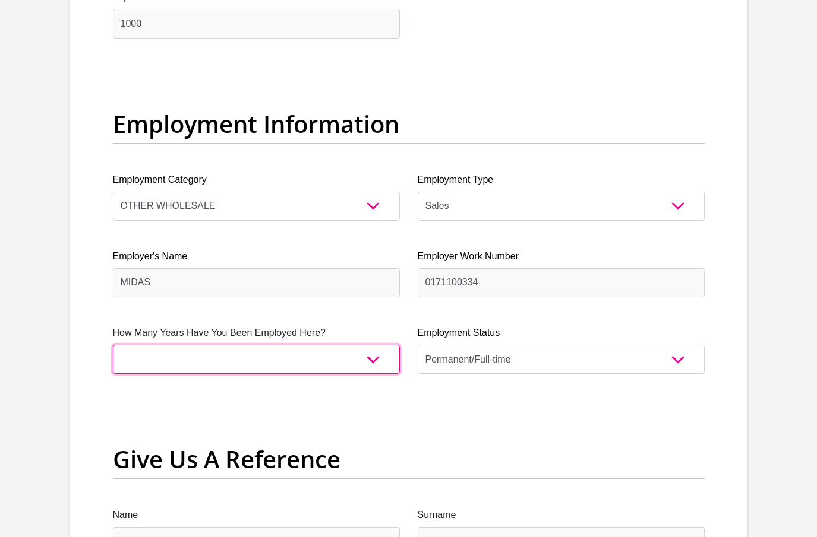
click at [372, 362] on select "less than 1 year 1-3 years 3-5 years 5+ years" at bounding box center [256, 359] width 287 height 29
select select "48"
click at [113, 345] on select "less than 1 year 1-3 years 3-5 years 5+ years" at bounding box center [256, 359] width 287 height 29
click at [374, 363] on select "less than 1 year 1-3 years 3-5 years 5+ years" at bounding box center [256, 359] width 287 height 29
click at [113, 345] on select "less than 1 year 1-3 years 3-5 years 5+ years" at bounding box center [256, 359] width 287 height 29
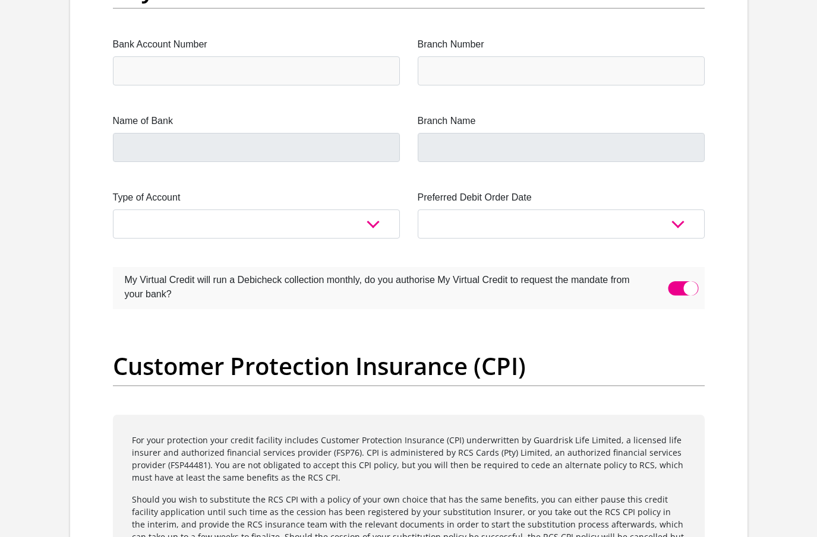
scroll to position [2732, 0]
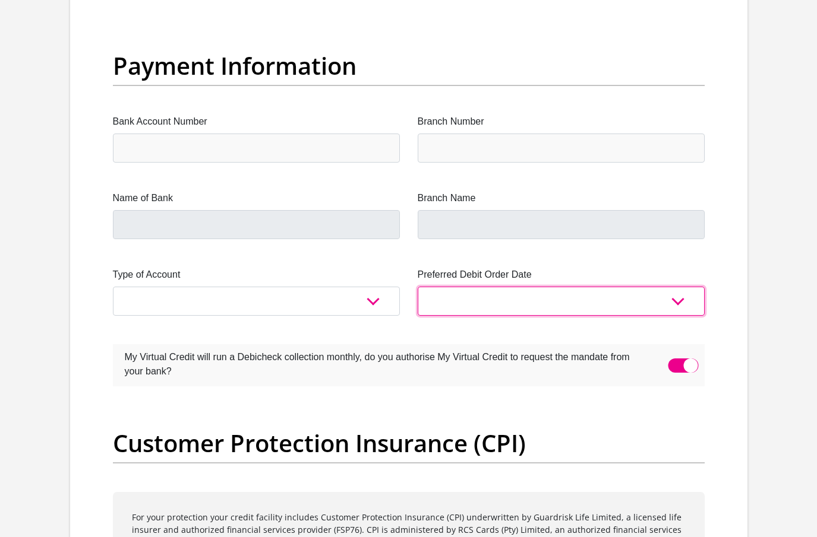
click at [676, 300] on select "1st 2nd 3rd 4th 5th 7th 18th 19th 20th 21st 22nd 23rd 24th 25th 26th 27th 28th …" at bounding box center [560, 301] width 287 height 29
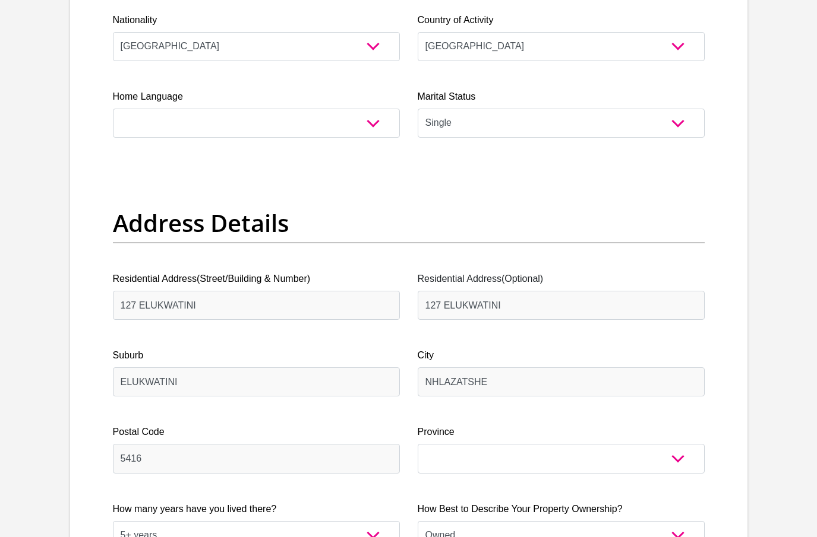
scroll to position [534, 0]
